Goal: Find contact information: Find contact information

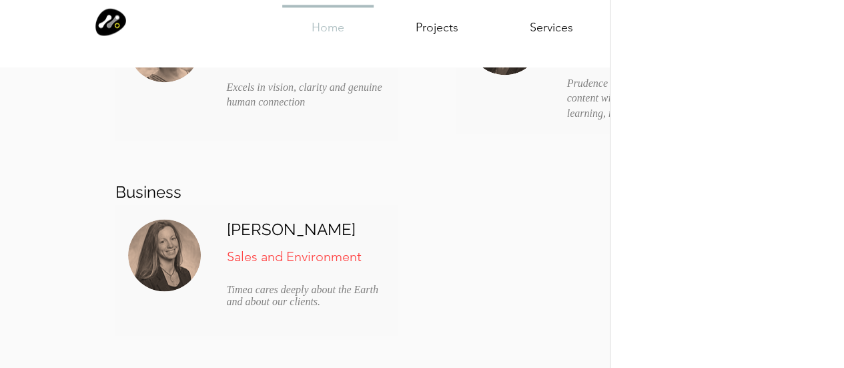
scroll to position [3603, 0]
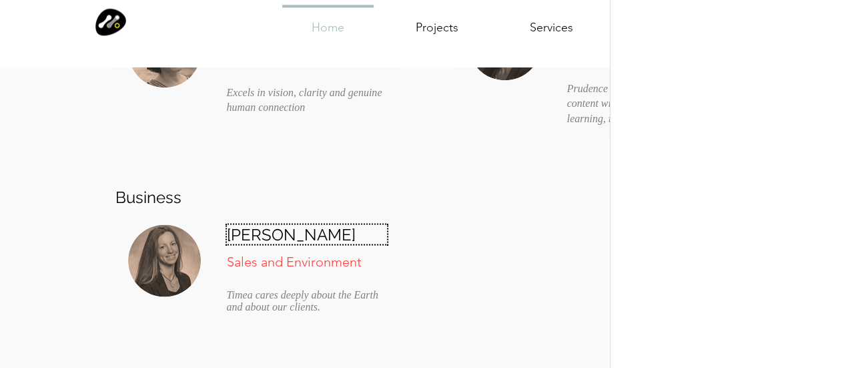
click at [319, 229] on h6 "[PERSON_NAME]" at bounding box center [307, 233] width 160 height 19
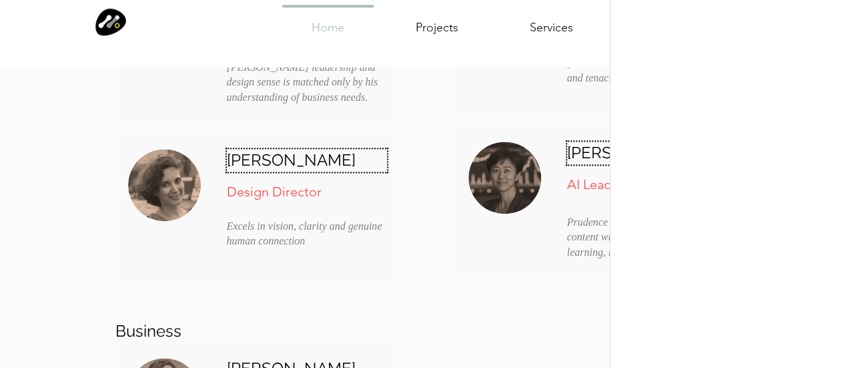
click at [331, 159] on h6 "[PERSON_NAME]" at bounding box center [307, 160] width 160 height 23
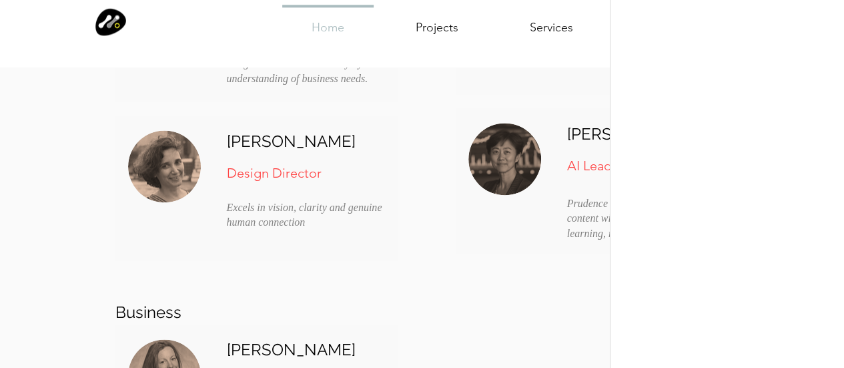
scroll to position [3536, 0]
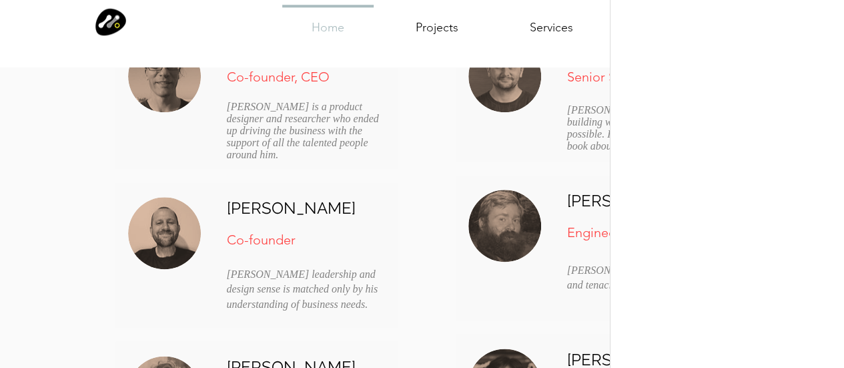
scroll to position [3203, 0]
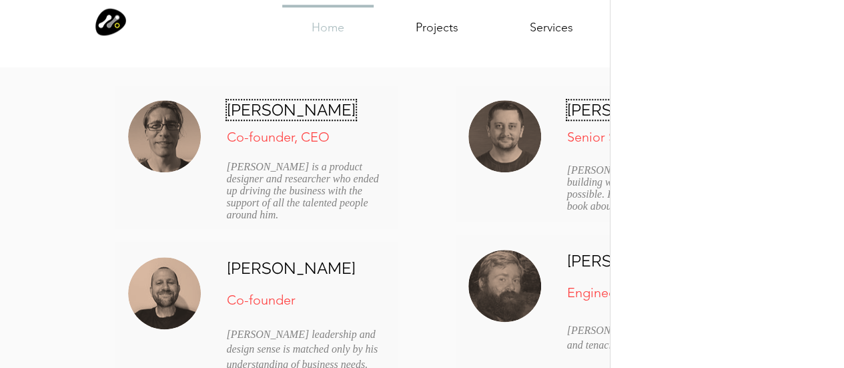
click at [296, 109] on span "[PERSON_NAME]" at bounding box center [291, 109] width 129 height 19
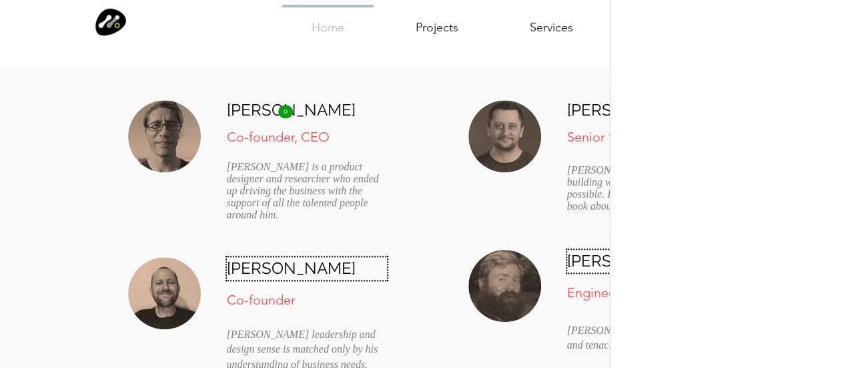
click at [303, 269] on h6 "[PERSON_NAME]" at bounding box center [307, 268] width 160 height 23
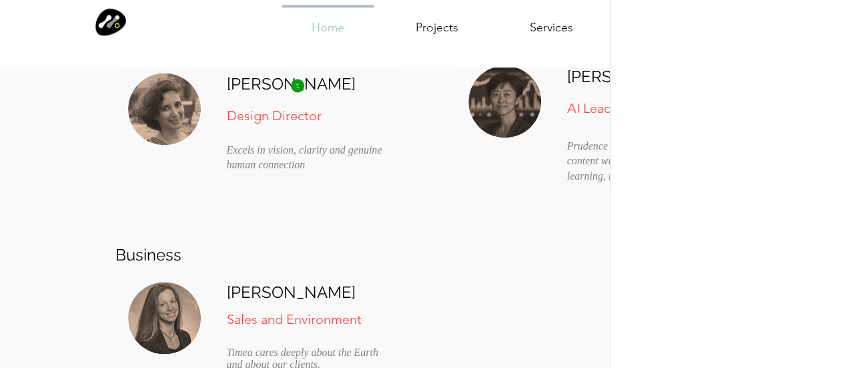
scroll to position [3603, 0]
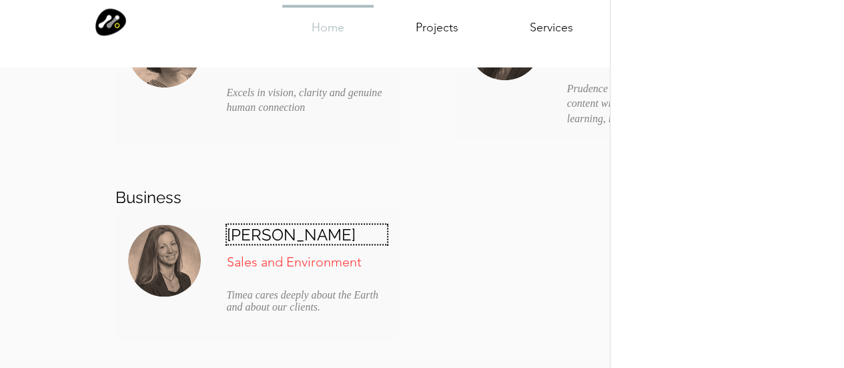
click at [324, 240] on h6 "[PERSON_NAME]" at bounding box center [307, 233] width 160 height 19
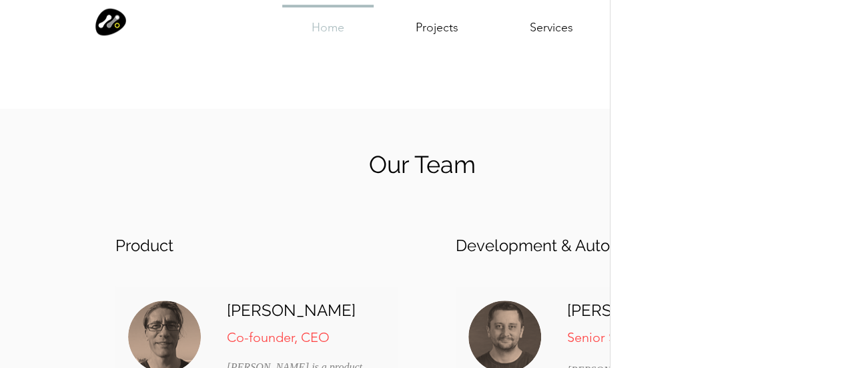
scroll to position [3136, 0]
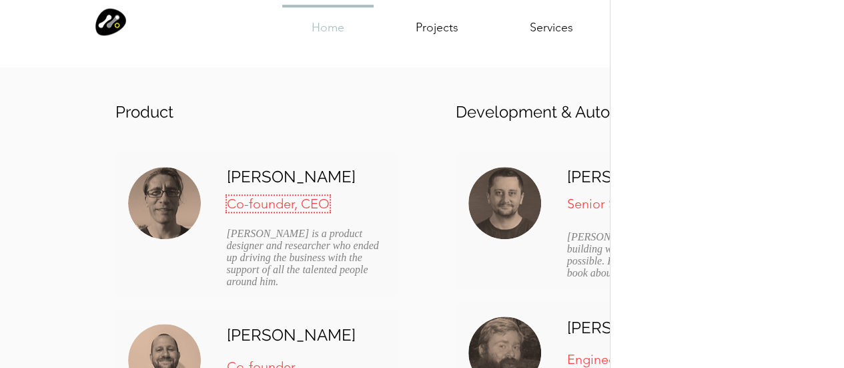
click at [326, 208] on span "Co-founder, CEO" at bounding box center [278, 204] width 103 height 16
click at [590, 209] on span "Senior Software Developer" at bounding box center [646, 204] width 159 height 16
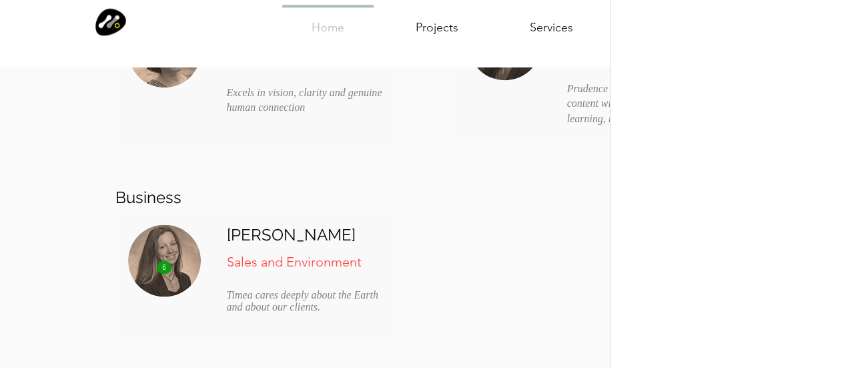
scroll to position [3670, 0]
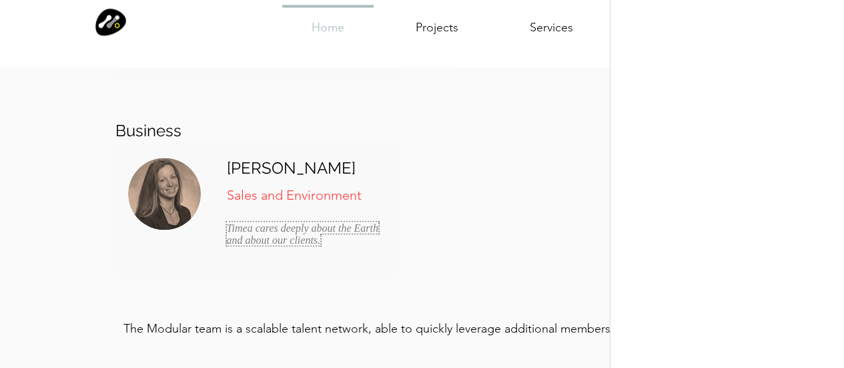
click at [336, 230] on span "Timea cares deeply about the Earth and about our clients." at bounding box center [302, 233] width 151 height 23
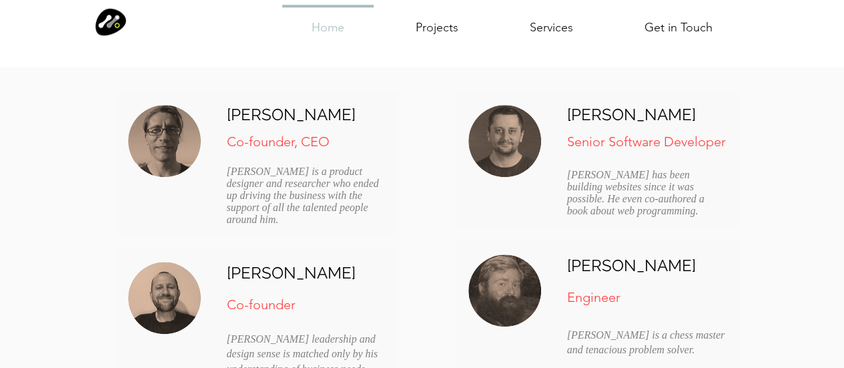
scroll to position [3203, 0]
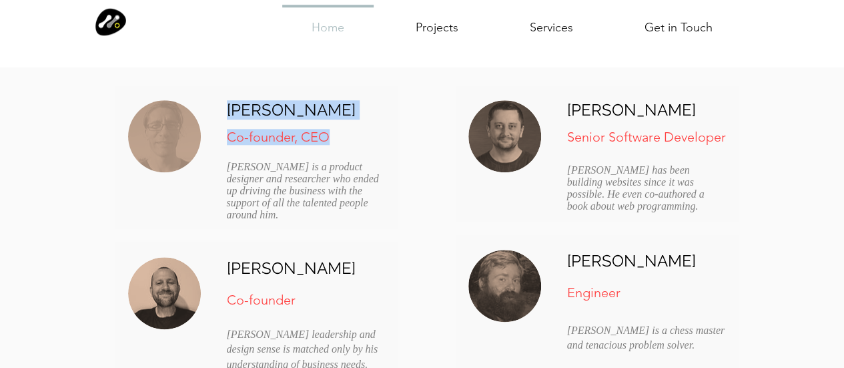
drag, startPoint x: 226, startPoint y: 144, endPoint x: 334, endPoint y: 136, distance: 109.1
click at [334, 136] on div "[PERSON_NAME] Co-founder, CEO [PERSON_NAME] is a product designer and researche…" at bounding box center [256, 156] width 283 height 143
click at [266, 139] on span "Co-founder, CEO" at bounding box center [278, 137] width 103 height 16
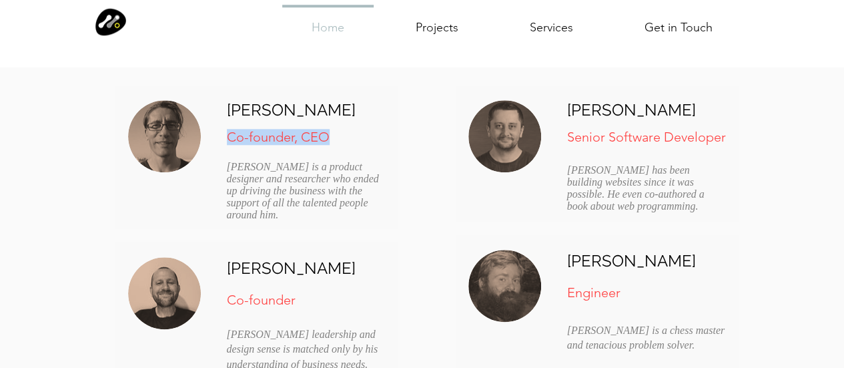
drag, startPoint x: 230, startPoint y: 134, endPoint x: 325, endPoint y: 134, distance: 94.7
click at [325, 134] on span "Co-founder, CEO" at bounding box center [278, 137] width 103 height 16
copy span "Co-founder, CEO"
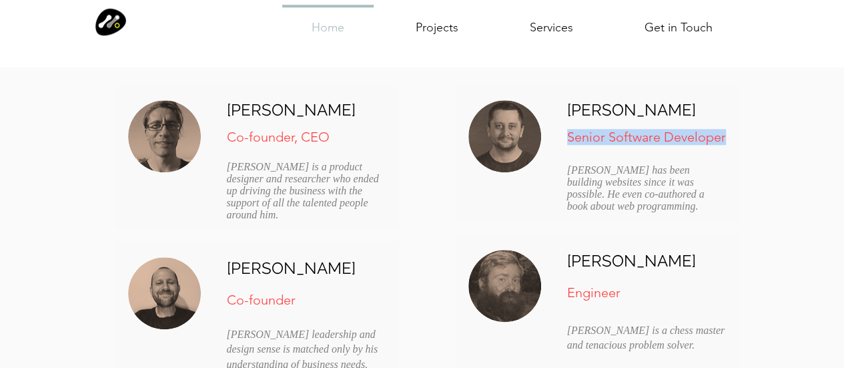
drag, startPoint x: 567, startPoint y: 139, endPoint x: 726, endPoint y: 134, distance: 158.9
click at [726, 134] on p "Senior Software Developer" at bounding box center [647, 137] width 160 height 16
copy span "Senior Software Developer"
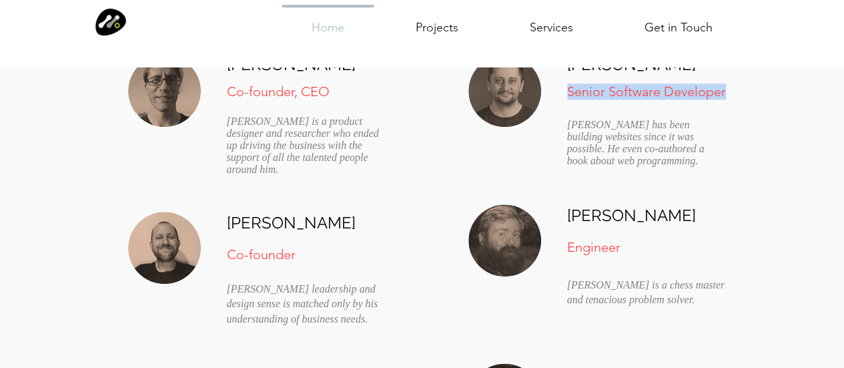
scroll to position [3269, 0]
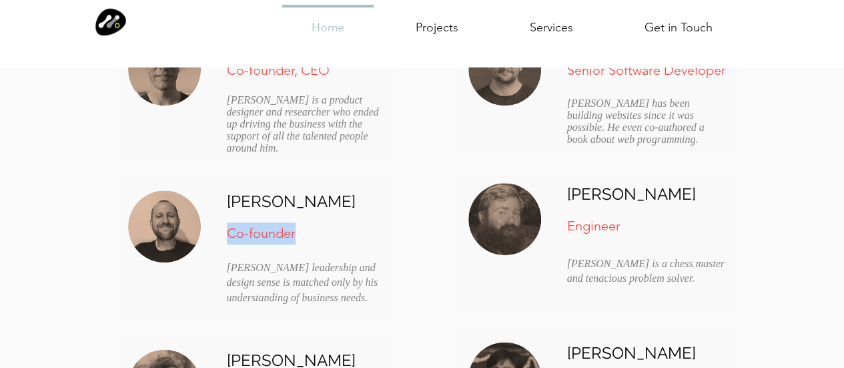
drag, startPoint x: 230, startPoint y: 233, endPoint x: 295, endPoint y: 234, distance: 65.4
click at [295, 234] on p "Co-founder" at bounding box center [307, 233] width 160 height 22
copy span "Co-founder"
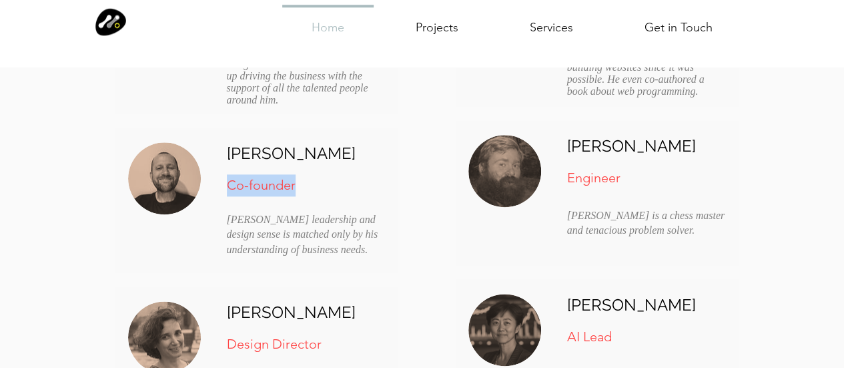
scroll to position [3403, 0]
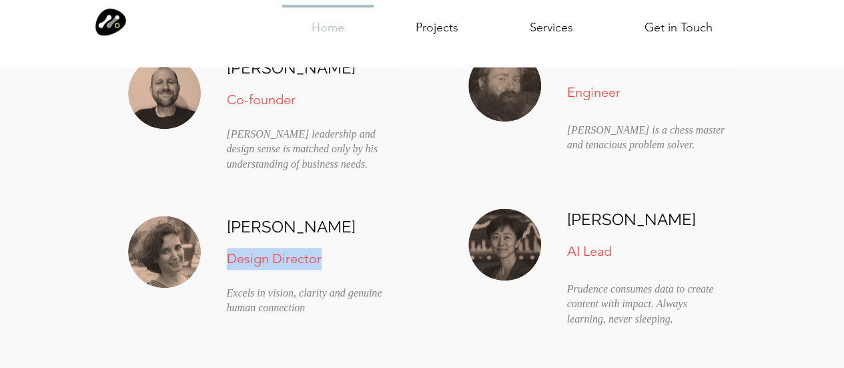
drag, startPoint x: 231, startPoint y: 261, endPoint x: 329, endPoint y: 261, distance: 98.1
click at [329, 261] on p "Design Director" at bounding box center [307, 259] width 160 height 22
copy span "Design Director"
drag, startPoint x: 570, startPoint y: 99, endPoint x: 619, endPoint y: 97, distance: 48.7
click at [619, 97] on span "Engineer" at bounding box center [593, 92] width 53 height 16
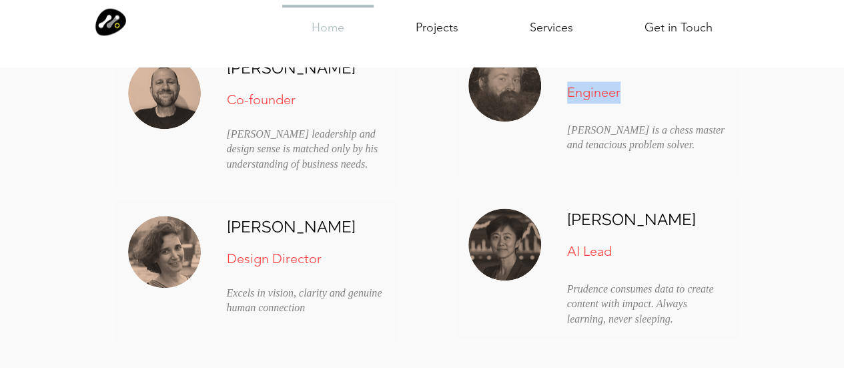
drag, startPoint x: 568, startPoint y: 92, endPoint x: 621, endPoint y: 91, distance: 52.7
click at [621, 91] on p "Engineer" at bounding box center [647, 92] width 160 height 22
copy span "Engineer"
drag, startPoint x: 567, startPoint y: 250, endPoint x: 627, endPoint y: 250, distance: 59.4
click at [627, 250] on p "AI Lead" at bounding box center [647, 251] width 160 height 22
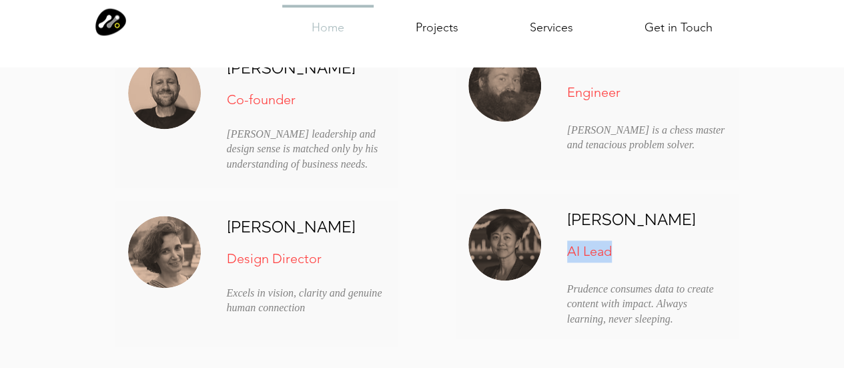
copy span "AI Lead"
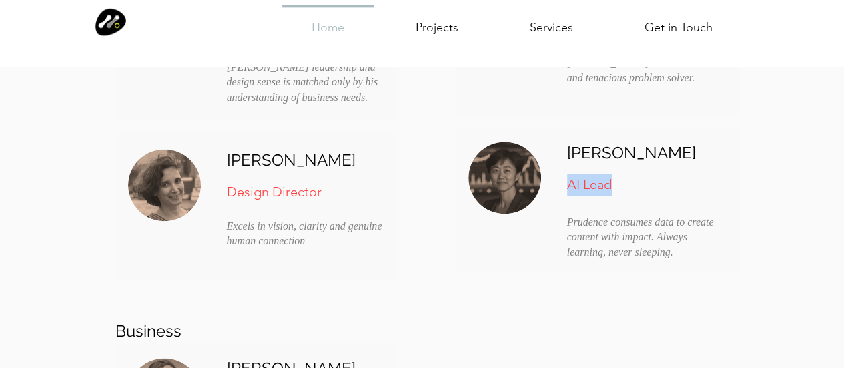
scroll to position [3536, 0]
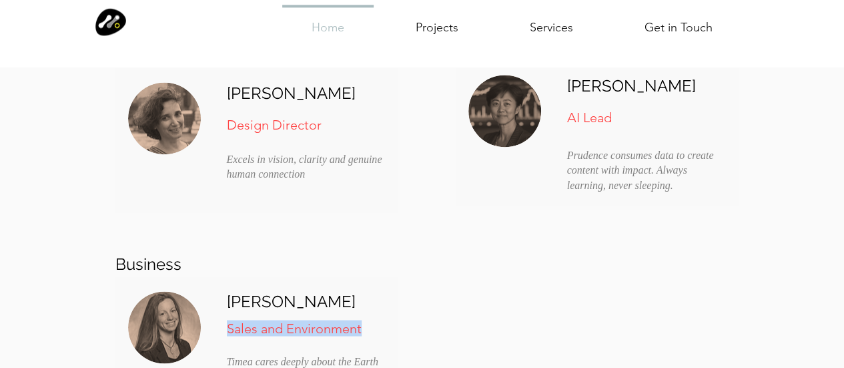
drag, startPoint x: 228, startPoint y: 324, endPoint x: 364, endPoint y: 325, distance: 136.1
click at [364, 325] on p "Sales and Environment" at bounding box center [307, 328] width 160 height 16
copy span "Sales and Environment"
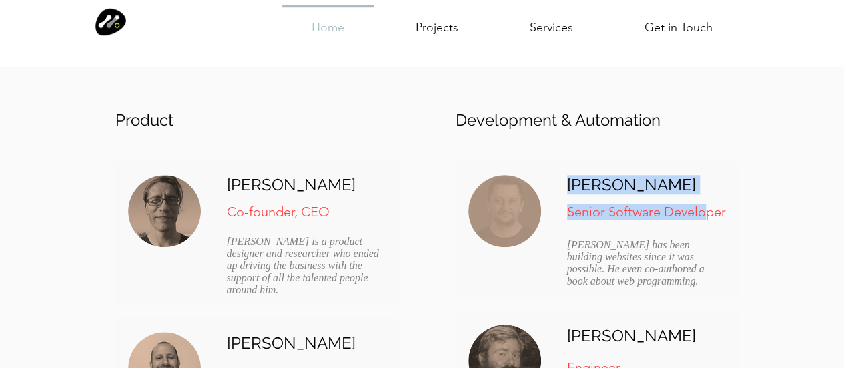
drag, startPoint x: 564, startPoint y: 212, endPoint x: 712, endPoint y: 216, distance: 147.5
click at [707, 216] on div "[PERSON_NAME] Senior Software Developer [PERSON_NAME] has been building website…" at bounding box center [597, 228] width 283 height 136
click at [575, 210] on span "Senior Software Developer" at bounding box center [646, 212] width 159 height 16
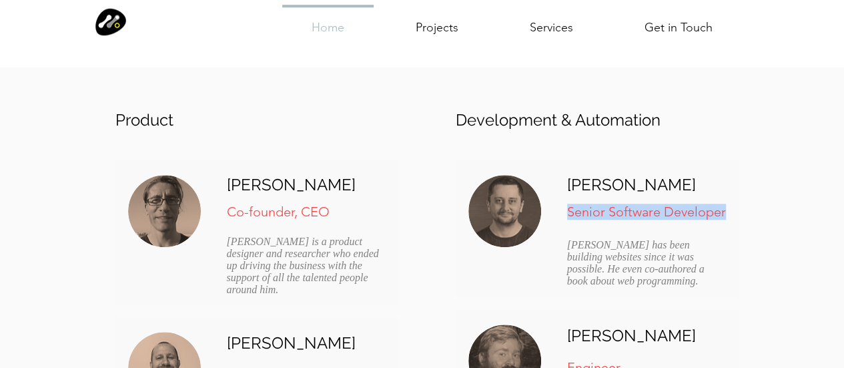
drag, startPoint x: 569, startPoint y: 212, endPoint x: 723, endPoint y: 214, distance: 154.2
click at [723, 214] on span "Senior Software Developer" at bounding box center [646, 212] width 159 height 16
copy span "Senior Software Developer"
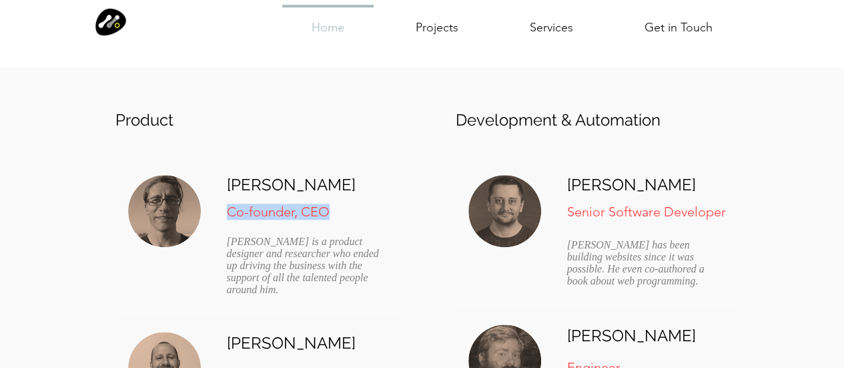
drag, startPoint x: 226, startPoint y: 212, endPoint x: 332, endPoint y: 218, distance: 106.3
click at [332, 218] on p "Co-founder, CEO" at bounding box center [307, 212] width 160 height 16
copy span "Co-founder, CEO"
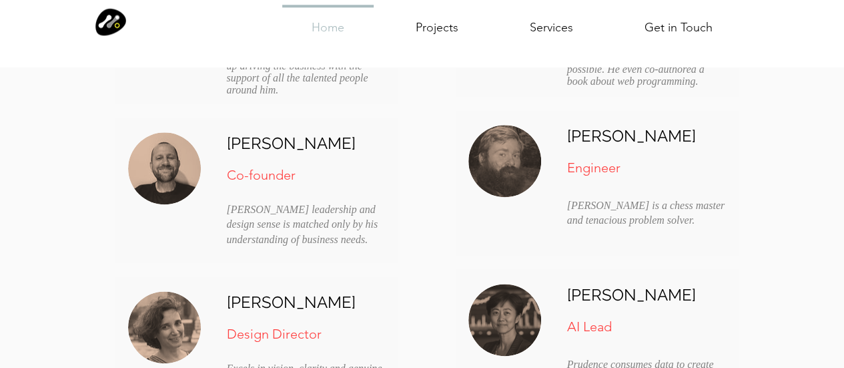
scroll to position [3411, 0]
